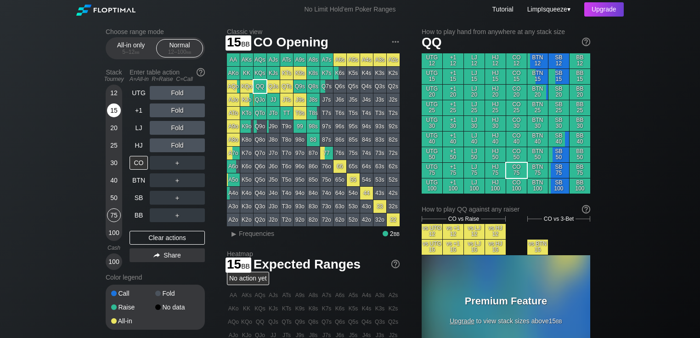
click at [119, 107] on div "15" at bounding box center [114, 110] width 14 height 14
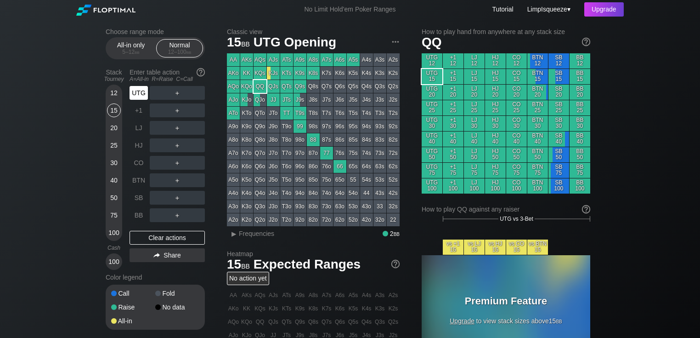
click at [140, 94] on div "UTG" at bounding box center [139, 93] width 18 height 14
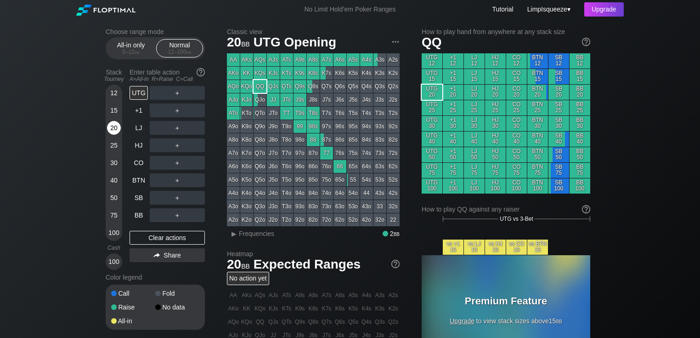
click at [114, 128] on div "20" at bounding box center [114, 128] width 14 height 14
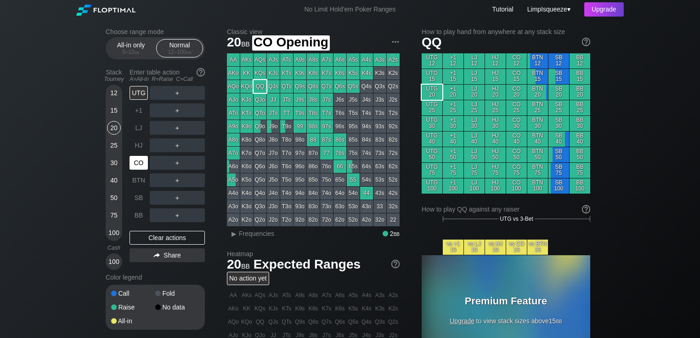
click at [142, 158] on div "CO" at bounding box center [139, 163] width 18 height 14
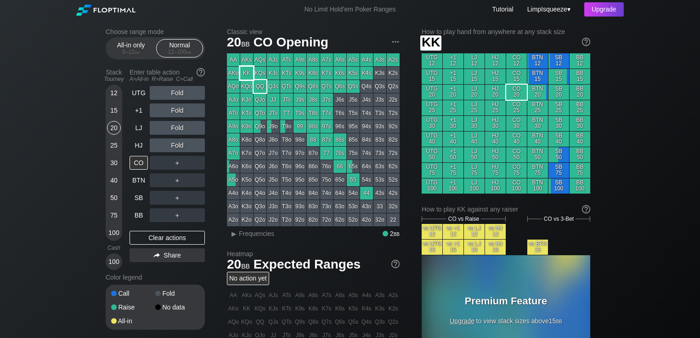
click at [249, 74] on div "KK" at bounding box center [246, 73] width 13 height 13
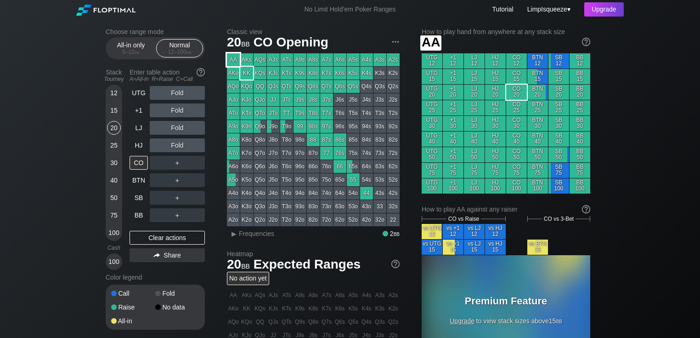
click at [238, 62] on div "AA" at bounding box center [233, 59] width 13 height 13
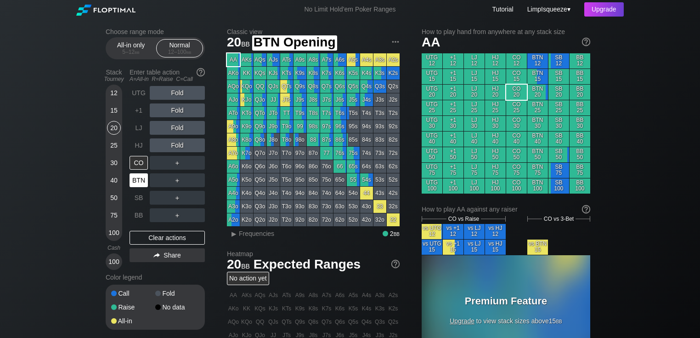
click at [138, 175] on div "BTN" at bounding box center [139, 180] width 18 height 14
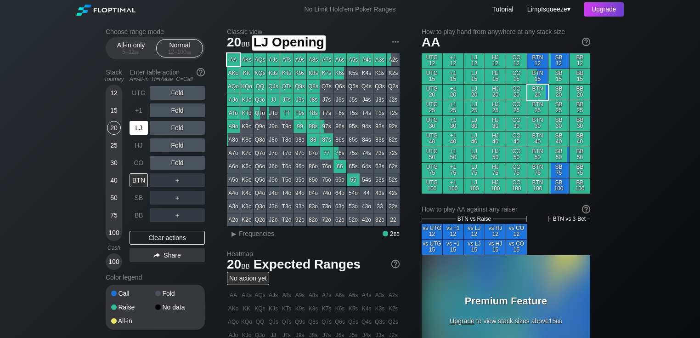
click at [144, 124] on div "LJ" at bounding box center [139, 128] width 18 height 14
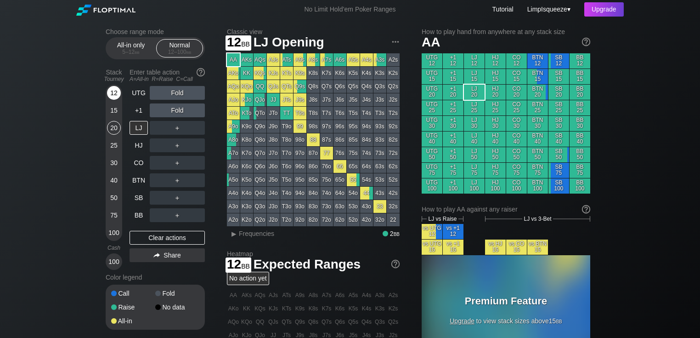
click at [111, 90] on div "12" at bounding box center [114, 93] width 14 height 14
